Goal: Information Seeking & Learning: Learn about a topic

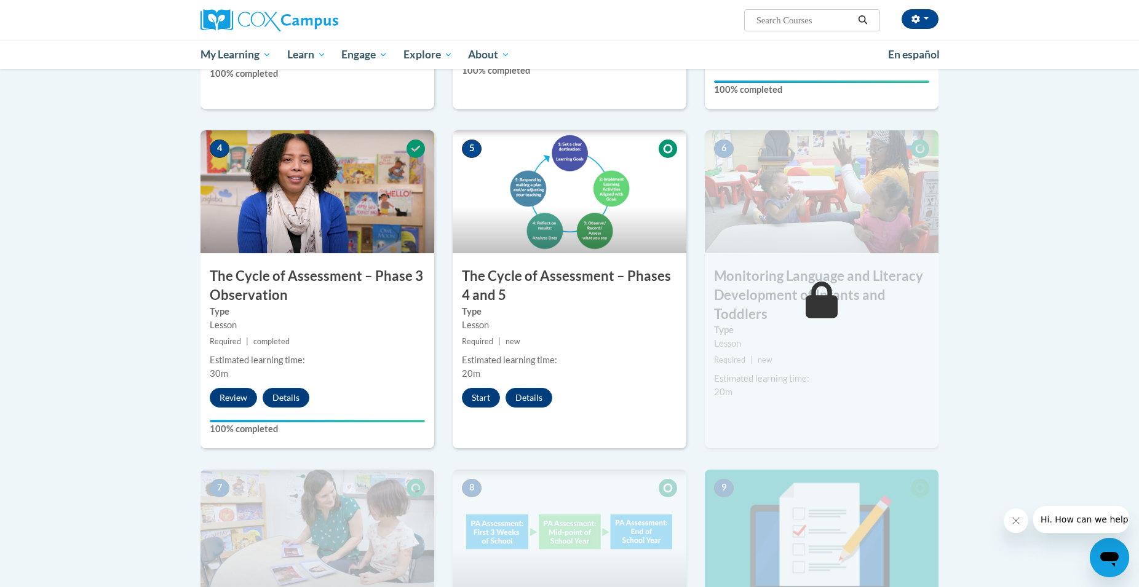
scroll to position [535, 0]
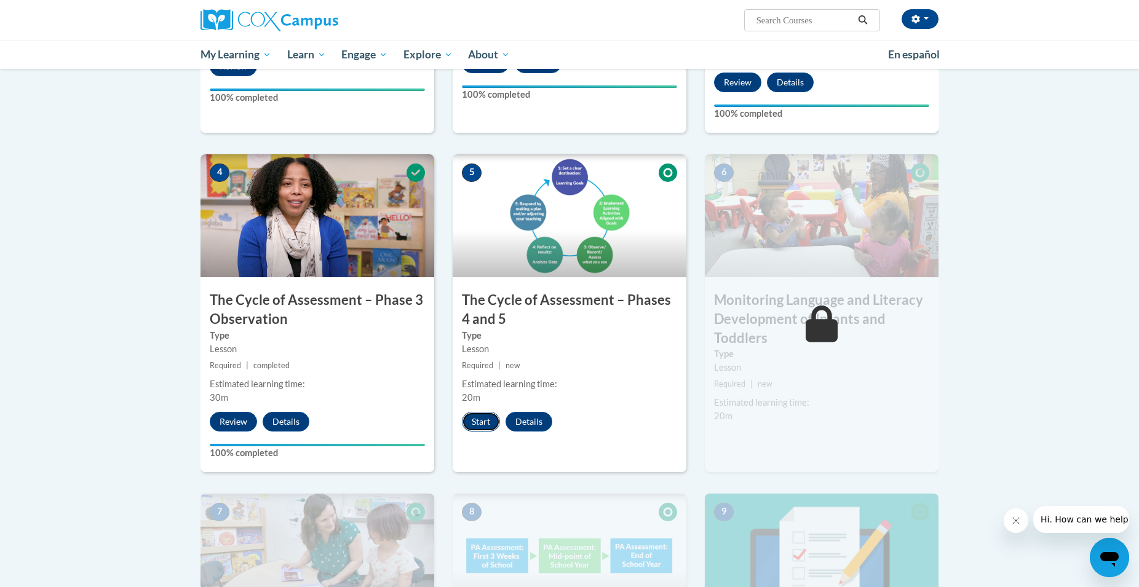
click at [479, 420] on button "Start" at bounding box center [481, 422] width 38 height 20
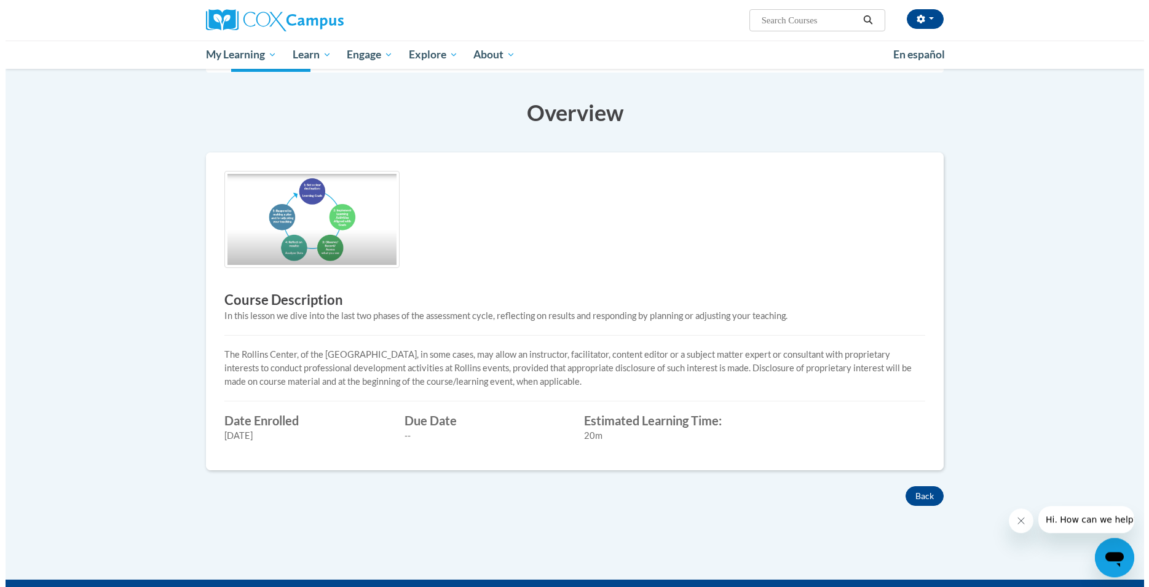
scroll to position [125, 0]
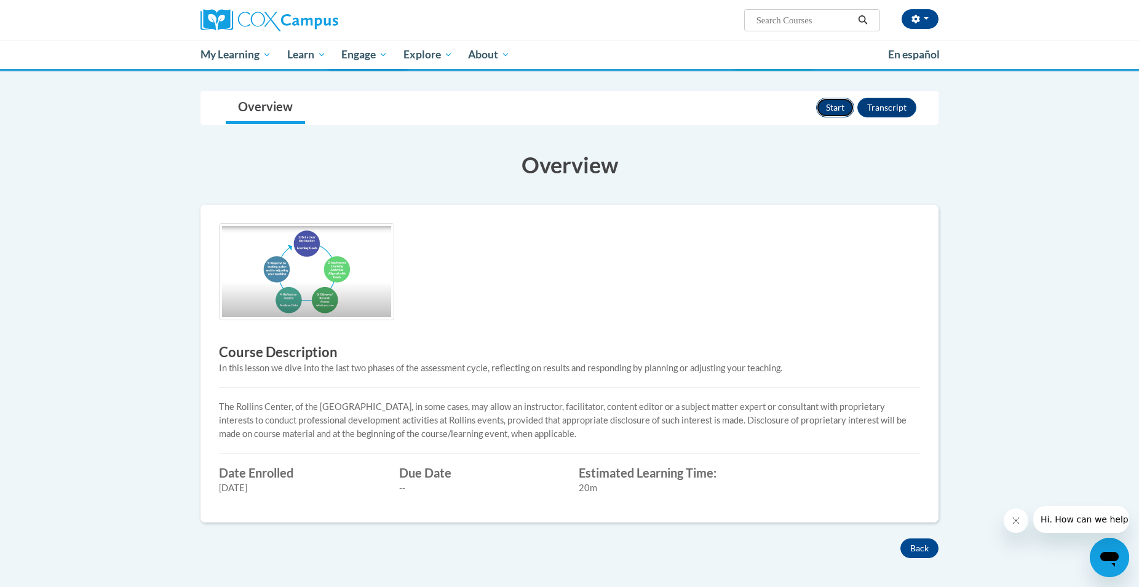
click at [831, 105] on button "Start" at bounding box center [835, 108] width 38 height 20
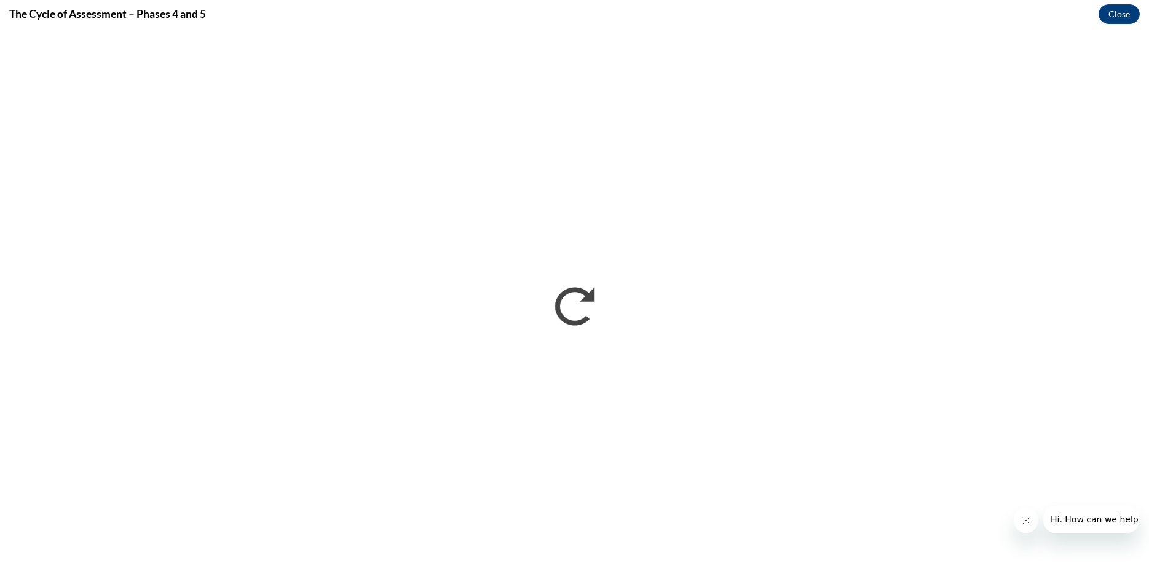
scroll to position [0, 0]
